Goal: Information Seeking & Learning: Learn about a topic

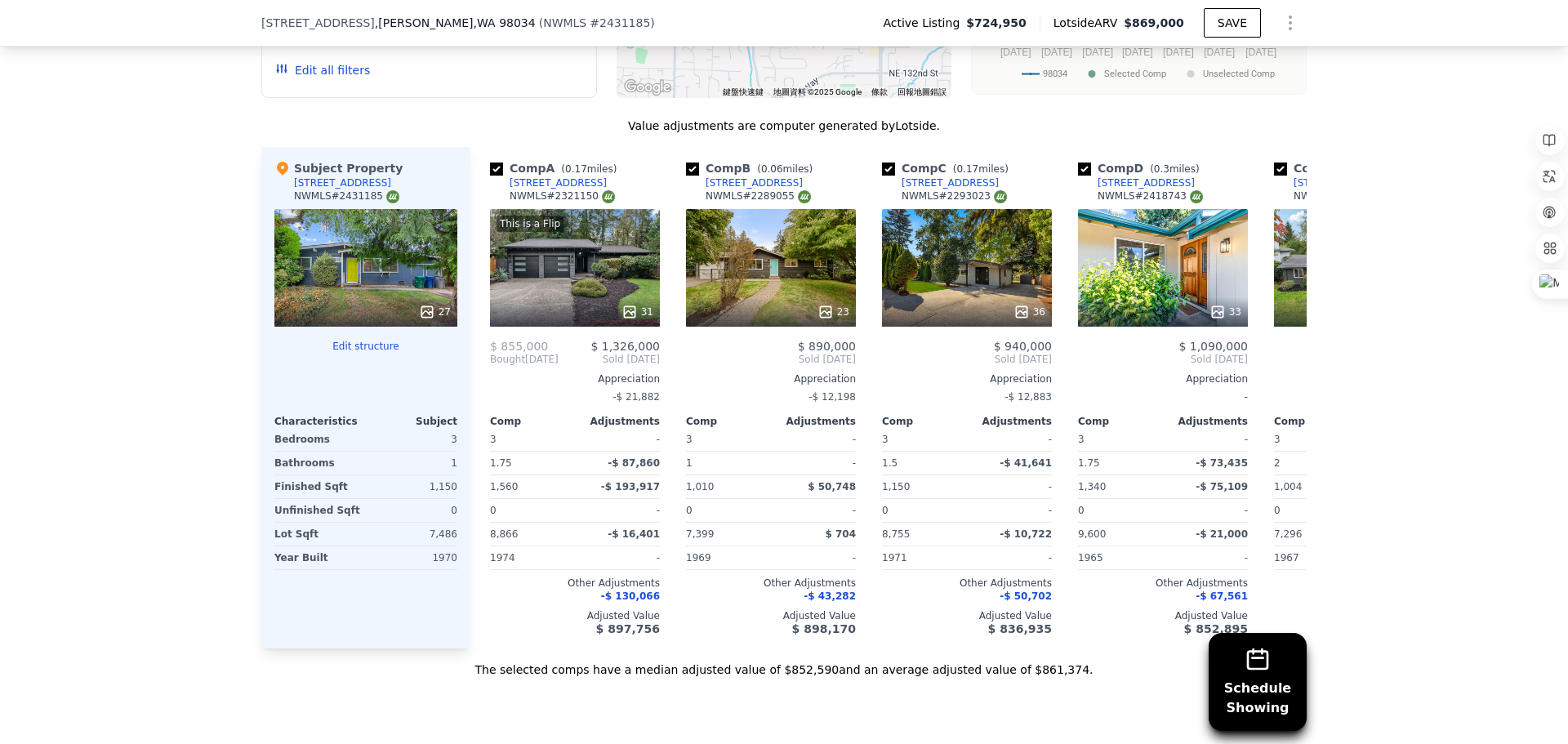
scroll to position [1872, 0]
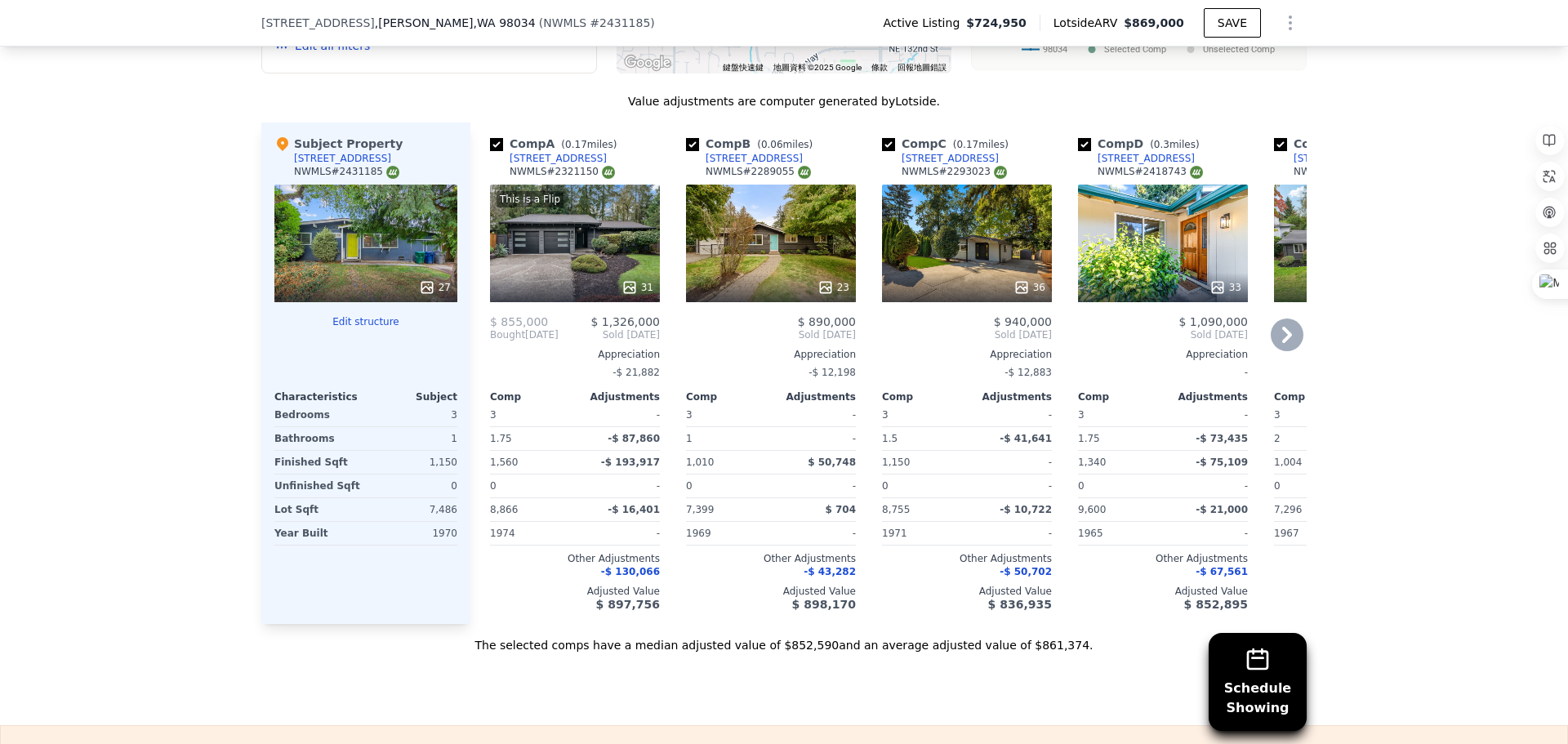
click at [830, 254] on div "23" at bounding box center [771, 243] width 170 height 118
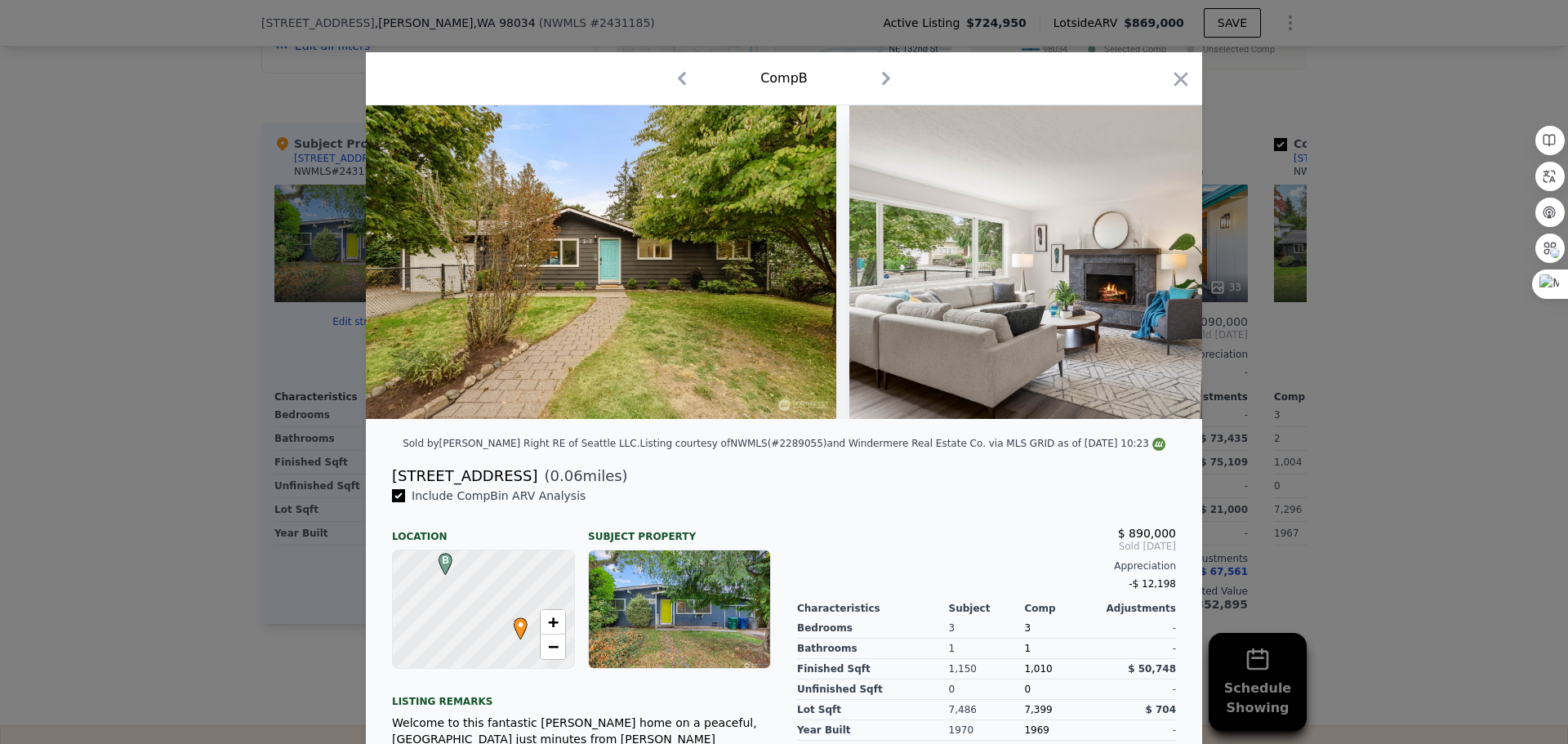
click at [1159, 77] on div "Comp B" at bounding box center [783, 78] width 810 height 26
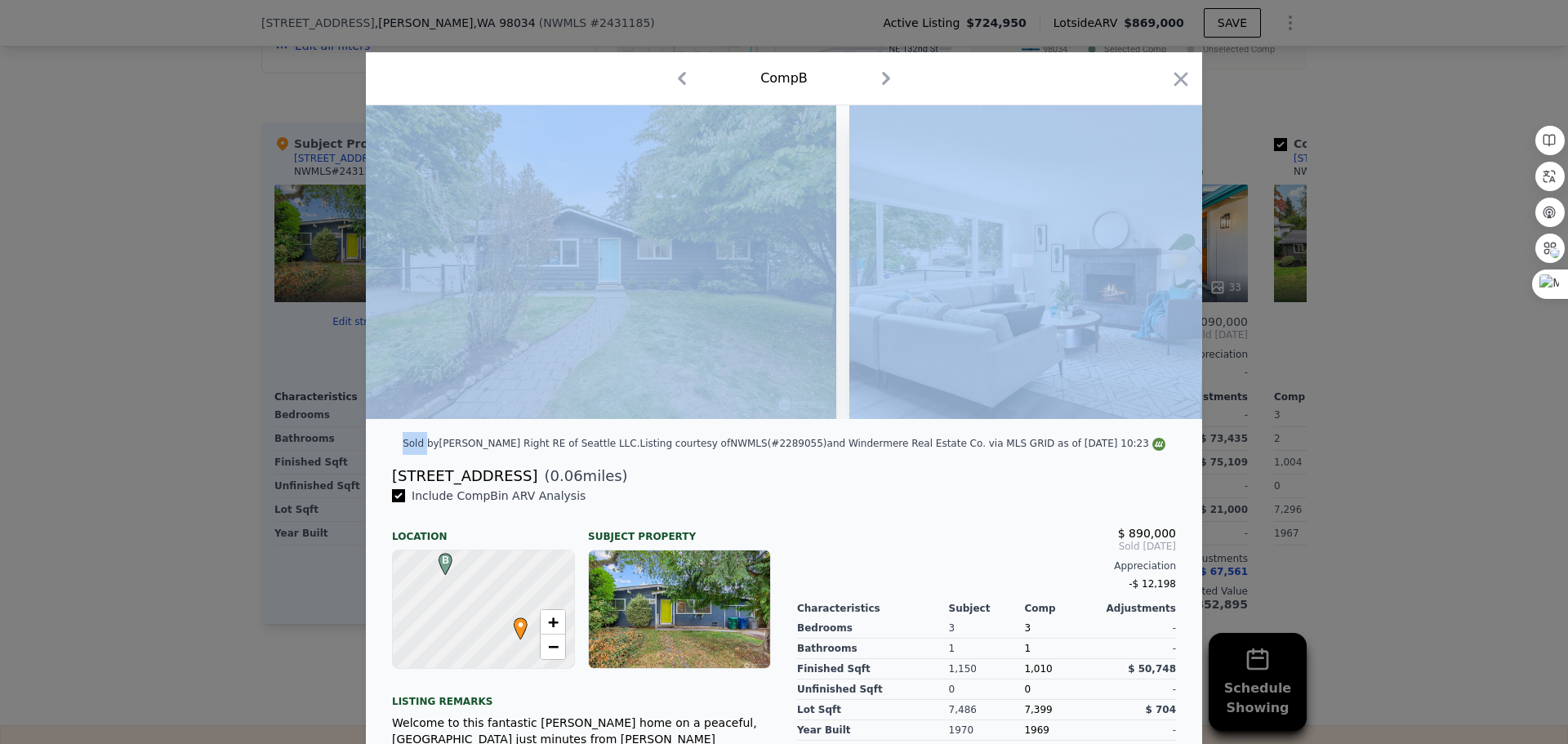
click at [1159, 77] on div "Comp B" at bounding box center [783, 78] width 810 height 26
click at [1176, 67] on div "Comp B" at bounding box center [783, 78] width 810 height 26
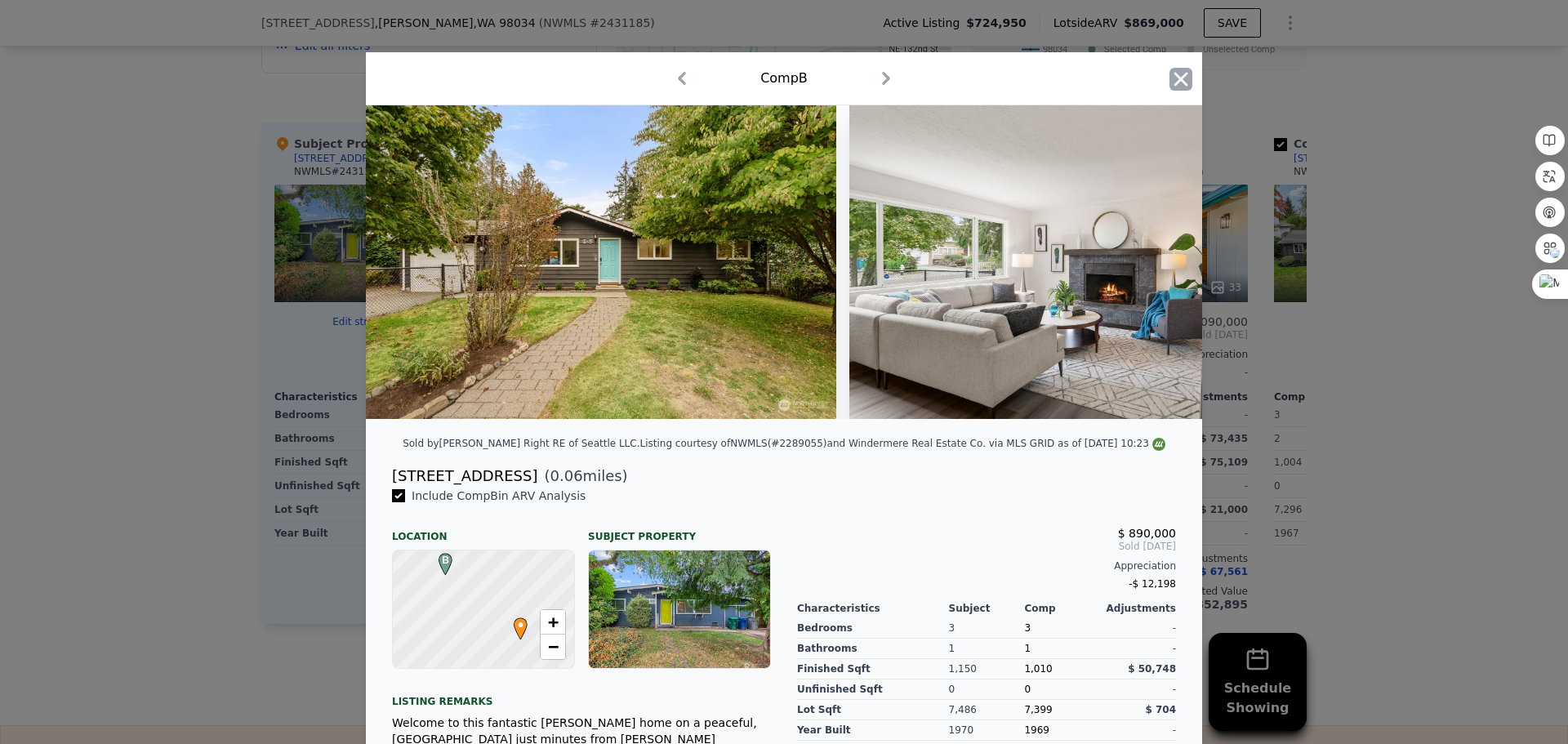
click at [1176, 77] on icon "button" at bounding box center [1181, 79] width 14 height 14
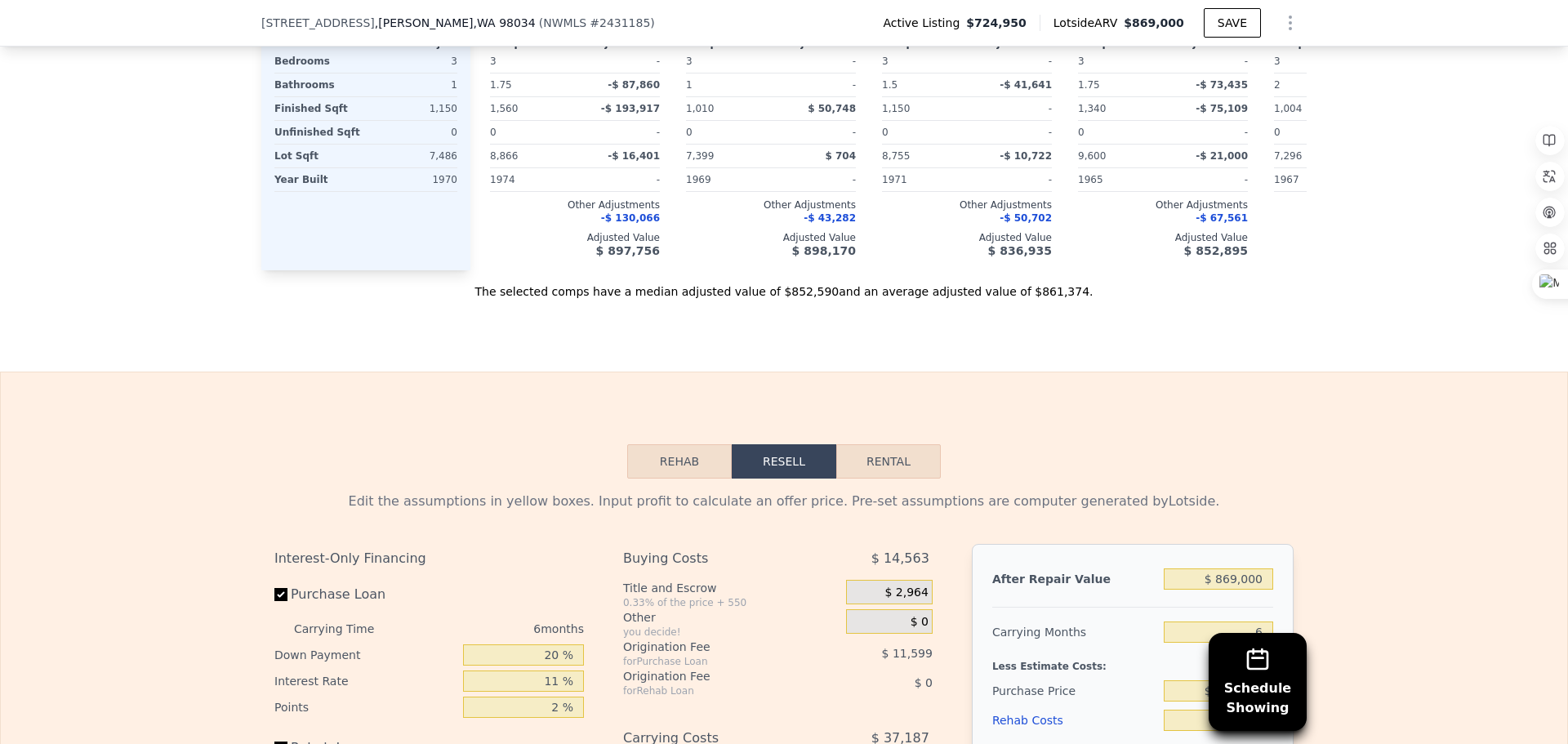
scroll to position [2444, 0]
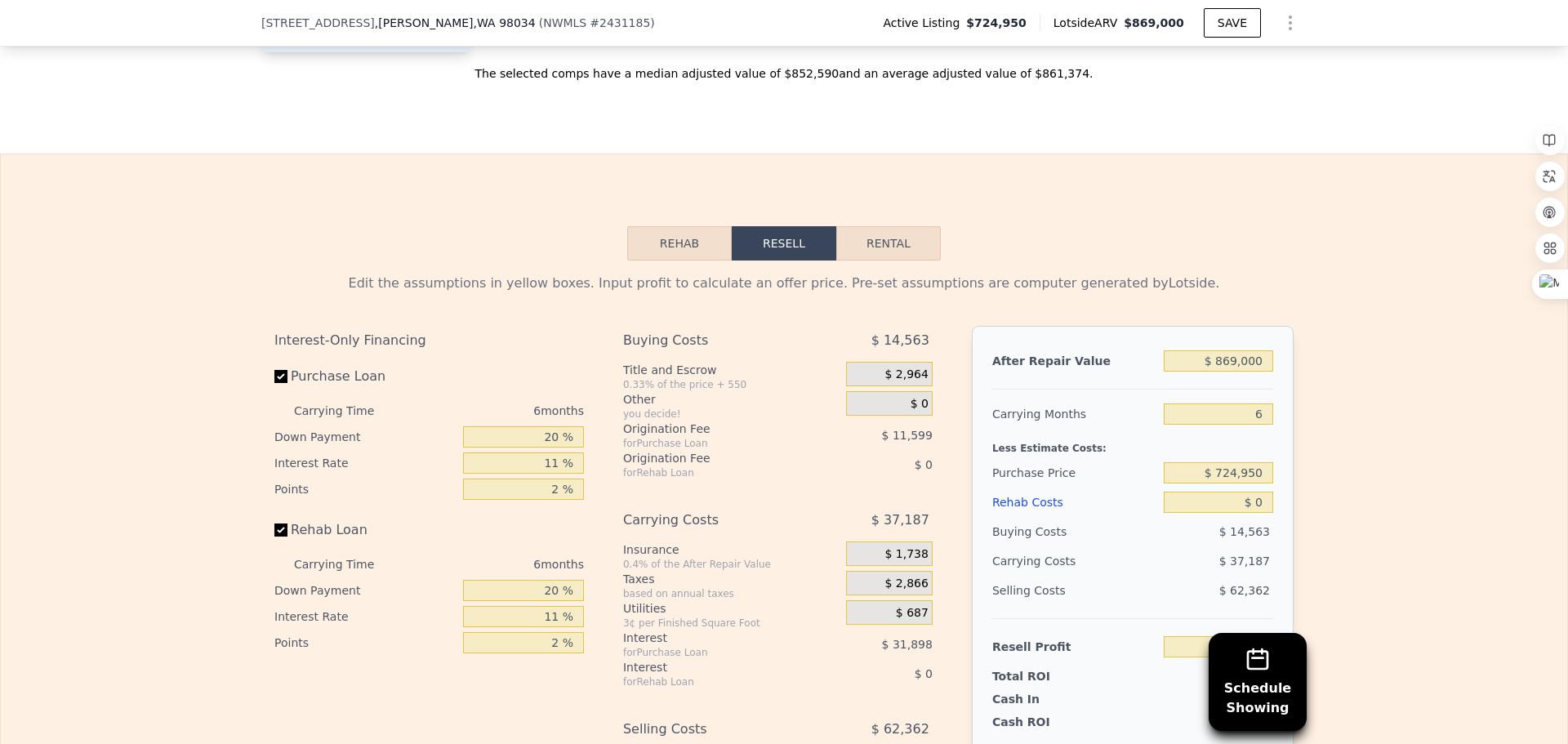
click at [669, 261] on button "Rehab" at bounding box center [679, 243] width 105 height 35
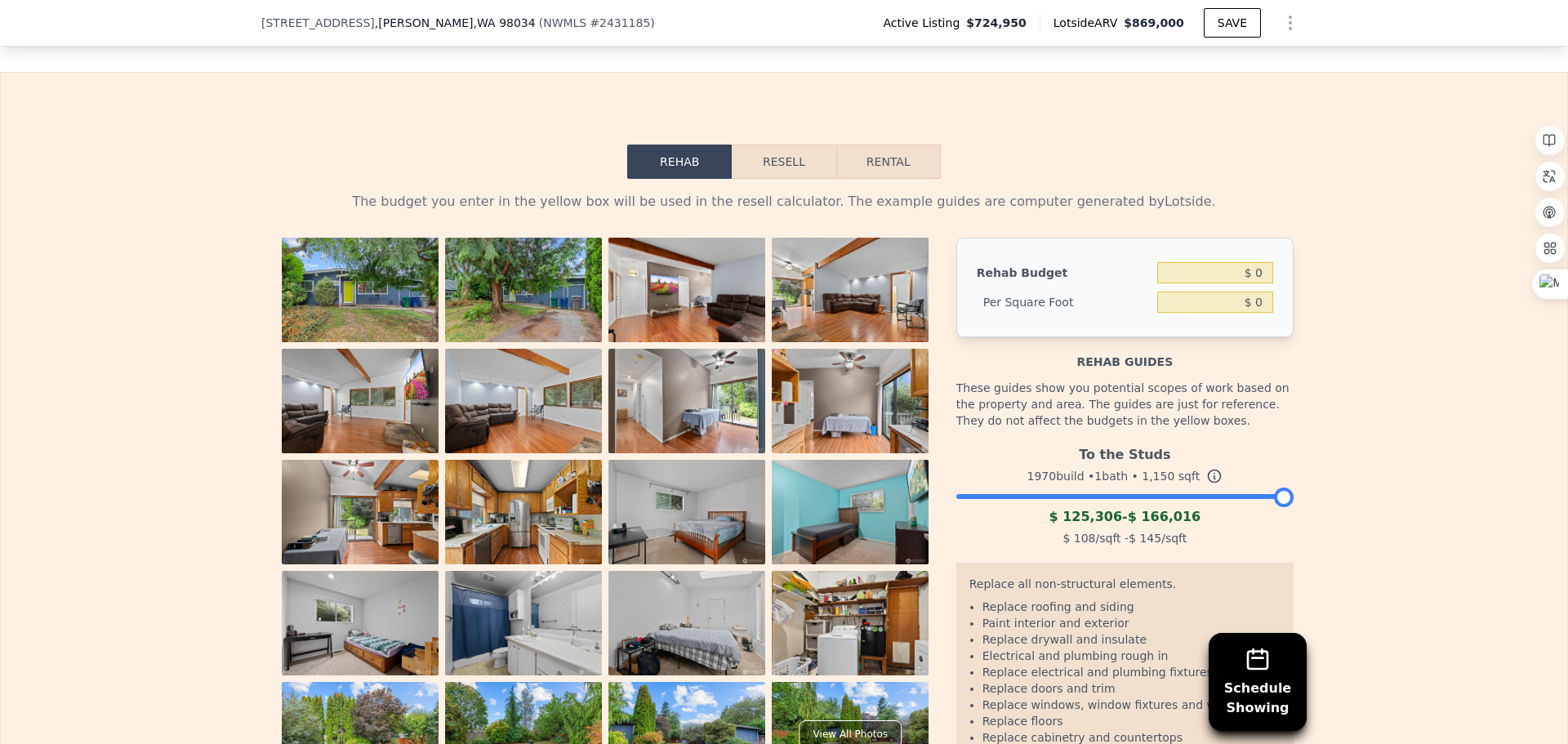
scroll to position [2852, 0]
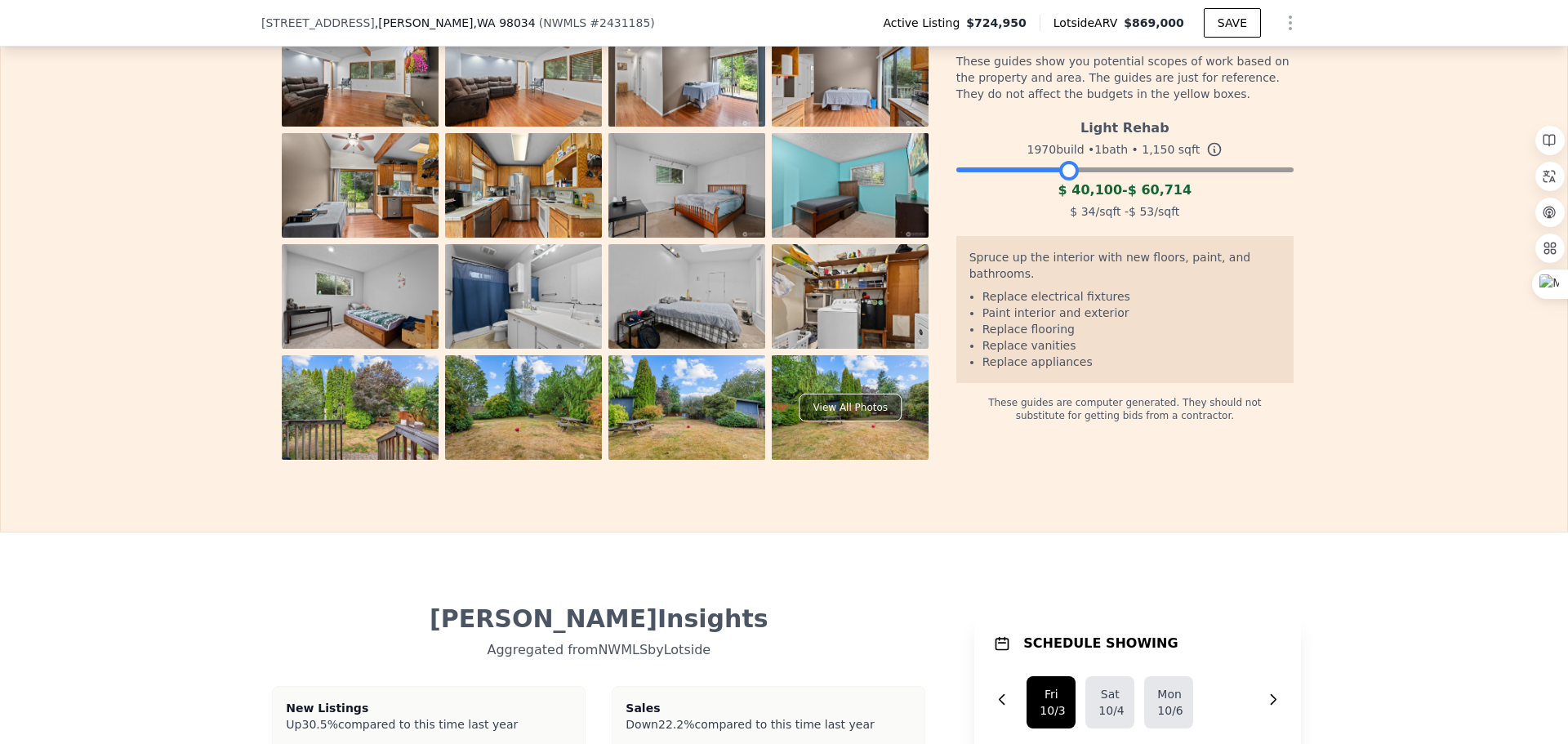
drag, startPoint x: 1276, startPoint y: 195, endPoint x: 1062, endPoint y: 214, distance: 214.8
click at [1062, 214] on div "Light Rehab 1970 build • 1 bath • 1,150 sqft $ 40,100 - $ 60,714 $ 34 /sqft - $…" at bounding box center [1125, 167] width 337 height 111
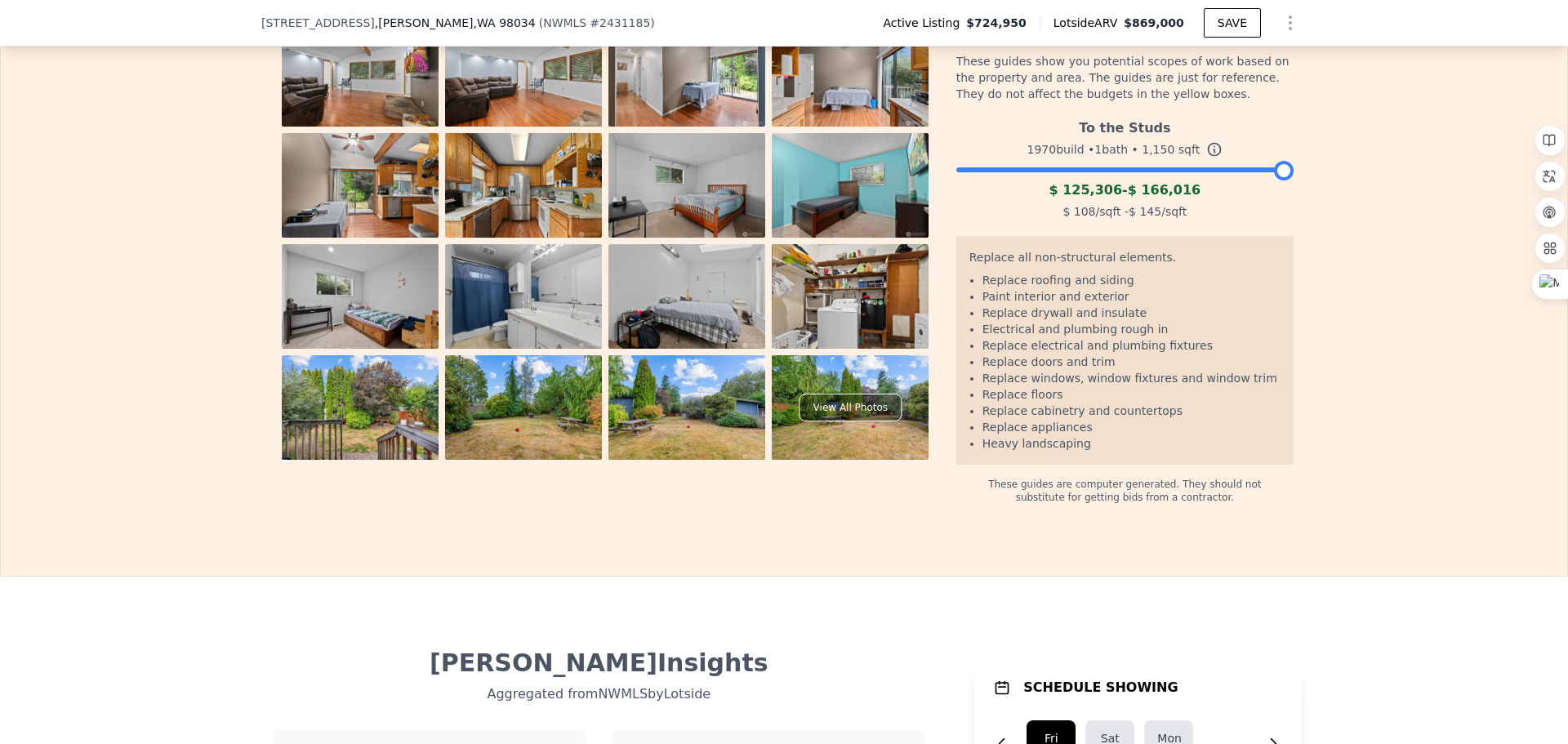
drag, startPoint x: 1063, startPoint y: 191, endPoint x: 1407, endPoint y: 176, distance: 344.3
click at [1407, 176] on div "The budget you enter in the yellow box will be used in the resell calculator. T…" at bounding box center [784, 177] width 1566 height 652
click at [843, 421] on div "View All Photos" at bounding box center [850, 407] width 102 height 27
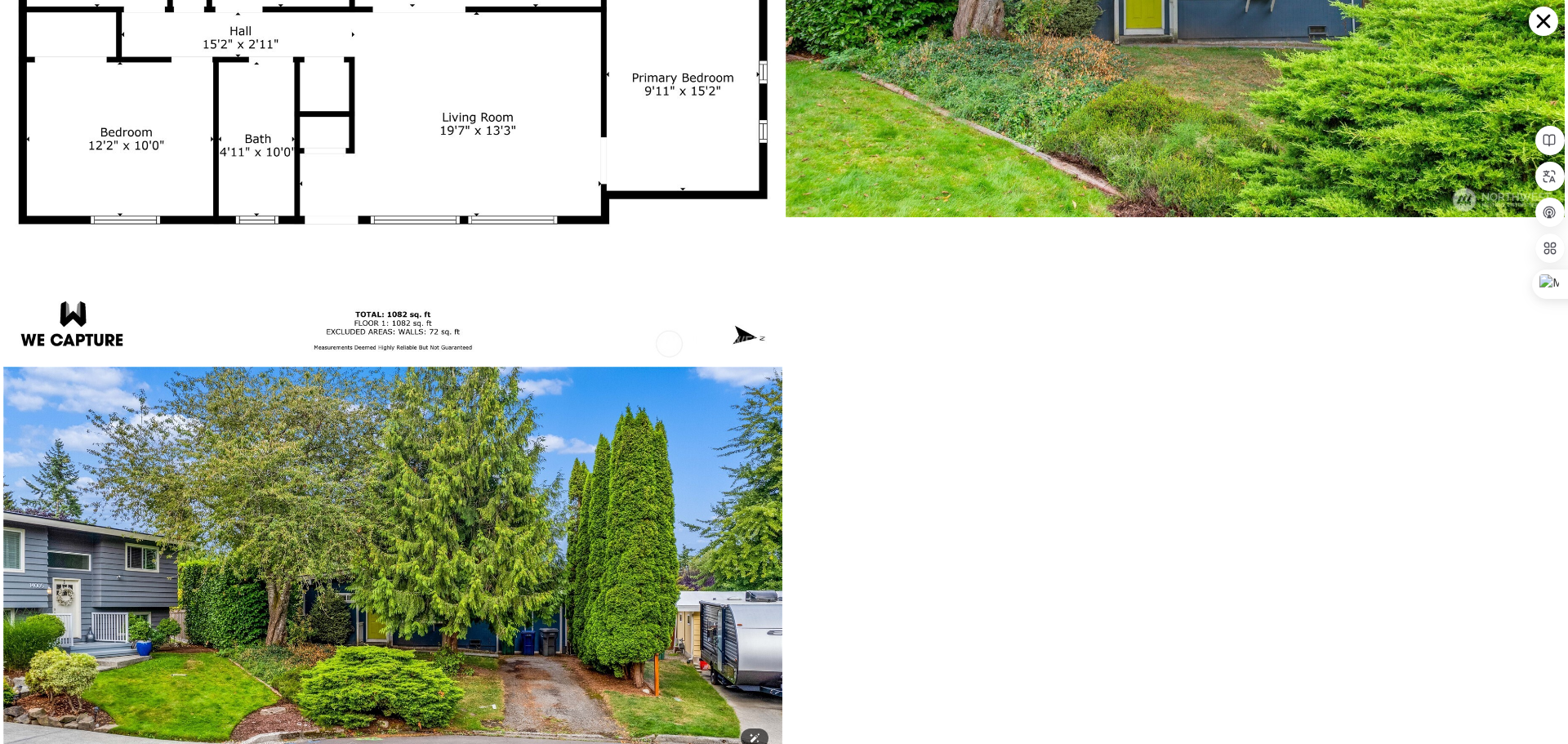
scroll to position [6493, 0]
